Goal: Task Accomplishment & Management: Use online tool/utility

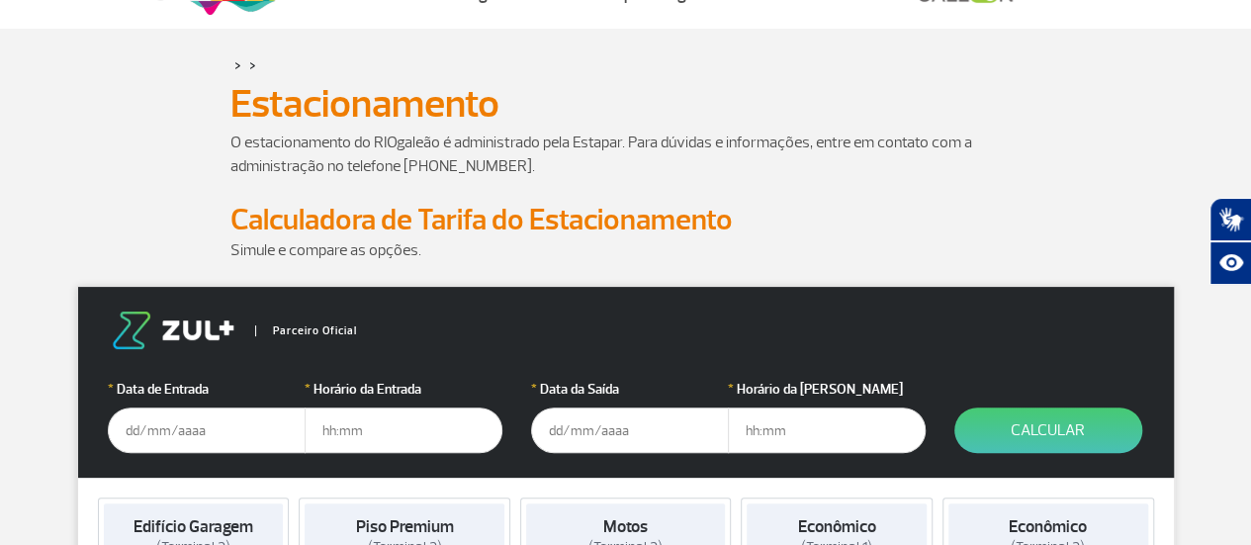
scroll to position [68, 0]
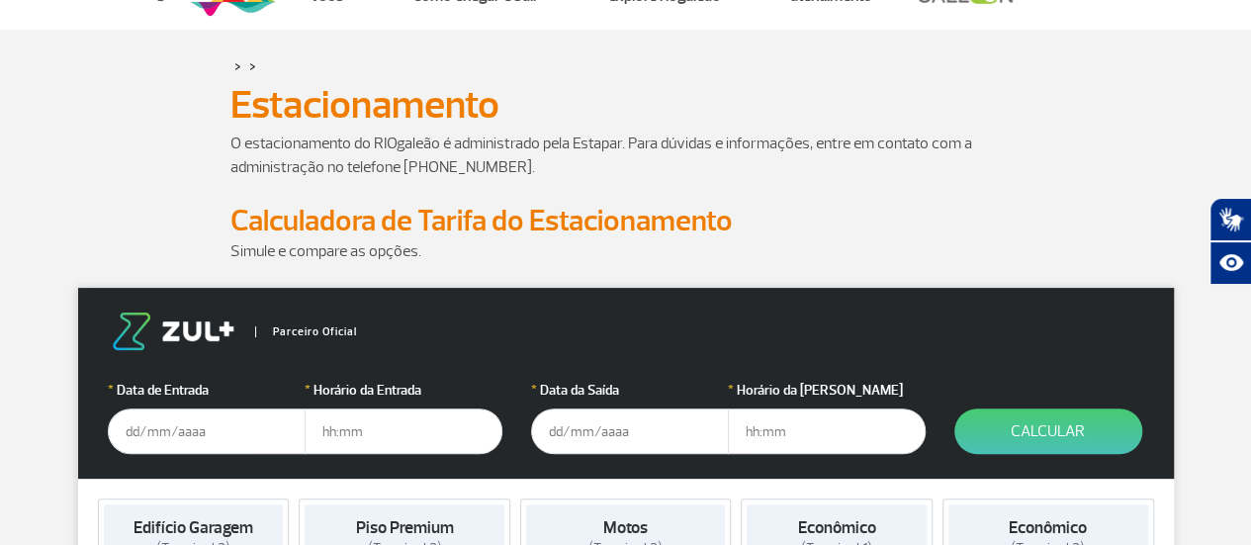
click at [179, 431] on input "text" at bounding box center [207, 430] width 198 height 45
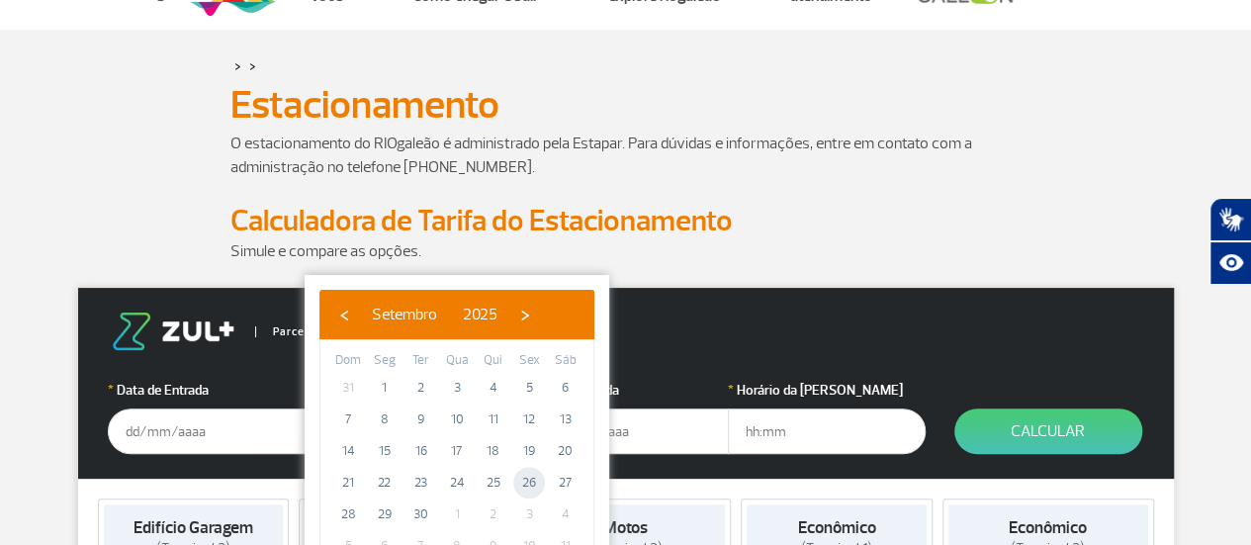
click at [528, 485] on span "26" at bounding box center [529, 483] width 32 height 32
type input "[DATE]"
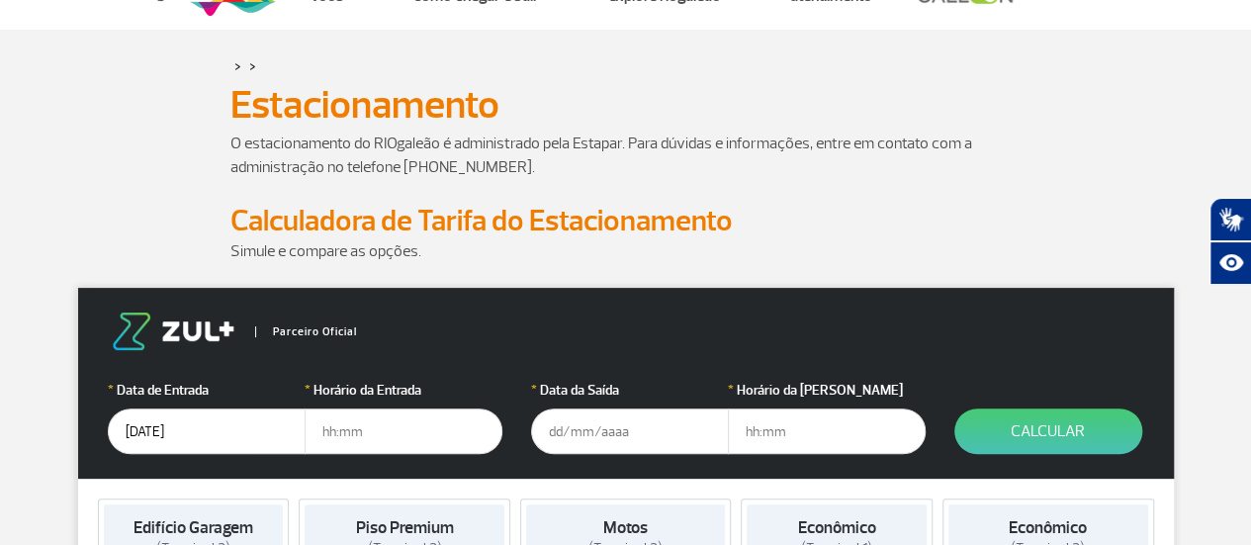
click at [380, 422] on input "text" at bounding box center [404, 430] width 198 height 45
type input "18:00"
type input "2"
click at [617, 430] on input "text" at bounding box center [630, 430] width 198 height 45
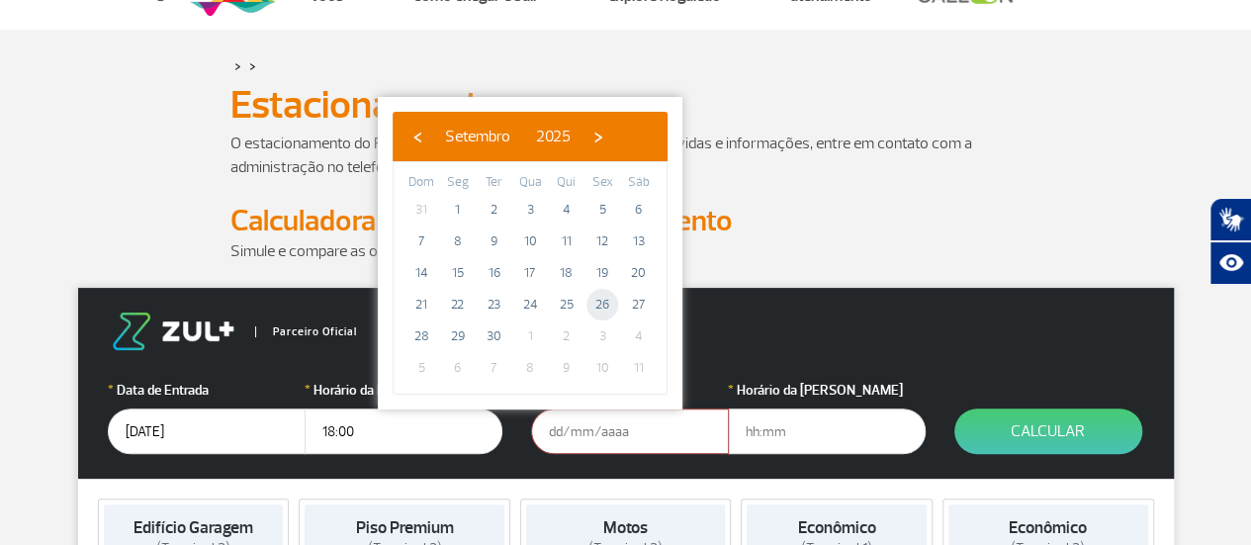
click at [605, 304] on span "26" at bounding box center [602, 305] width 32 height 32
type input "[DATE]"
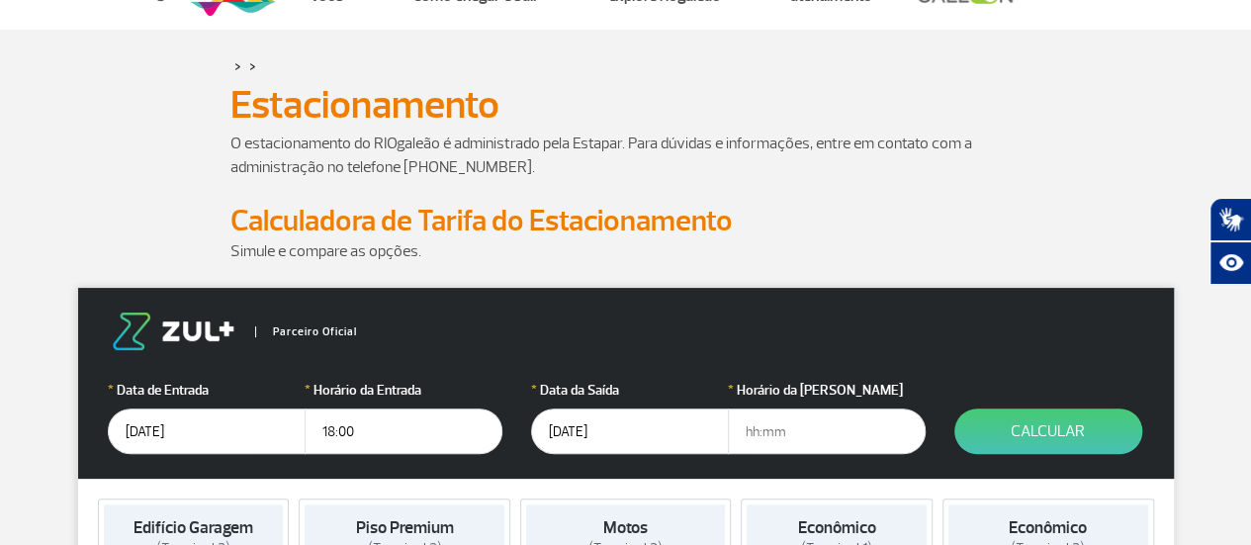
click at [762, 416] on input "text" at bounding box center [827, 430] width 198 height 45
type input "18:30"
click at [1035, 423] on button "Calcular" at bounding box center [1048, 430] width 188 height 45
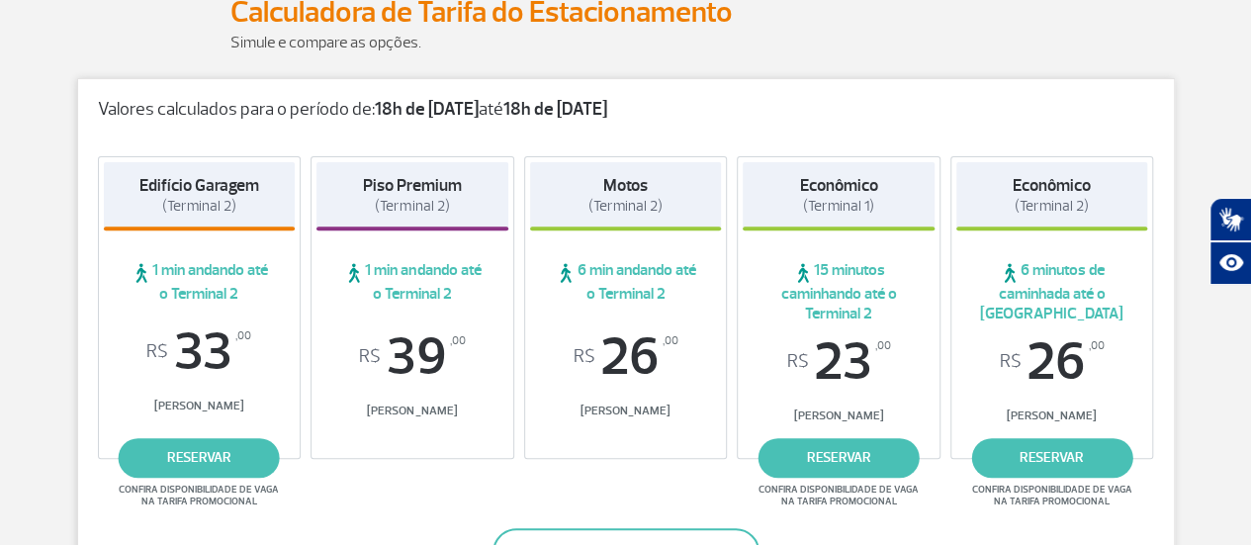
scroll to position [119, 0]
